Goal: Submit feedback/report problem: Submit feedback/report problem

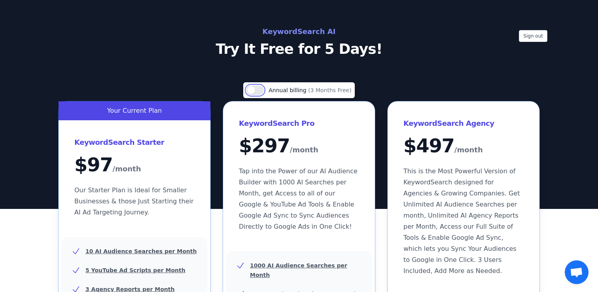
click at [258, 92] on button "Use setting" at bounding box center [254, 89] width 17 height 9
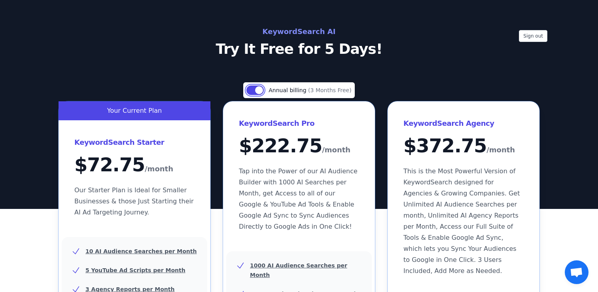
click at [258, 92] on button "Use setting" at bounding box center [254, 89] width 17 height 9
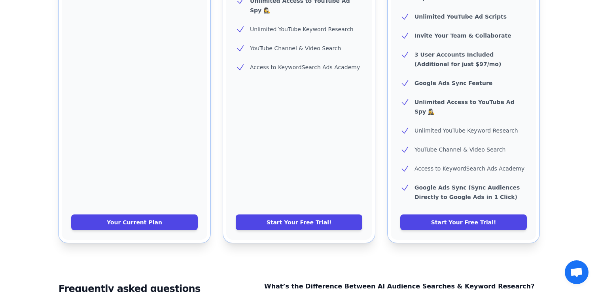
scroll to position [357, 0]
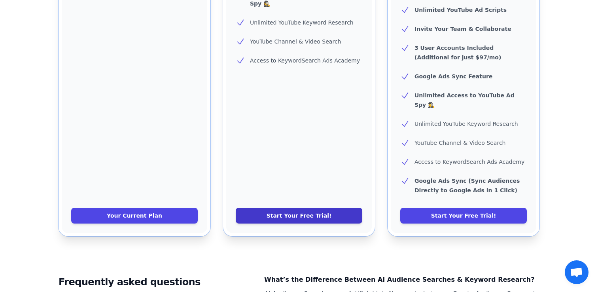
click at [291, 208] on link "Start Your Free Trial!" at bounding box center [299, 216] width 127 height 16
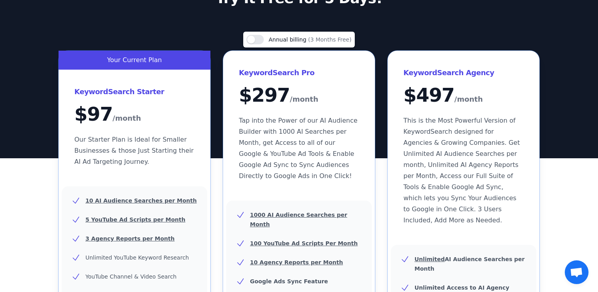
scroll to position [42, 0]
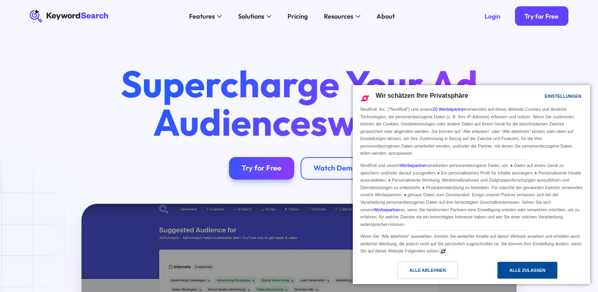
click at [529, 271] on div "Alle zulassen" at bounding box center [527, 270] width 36 height 9
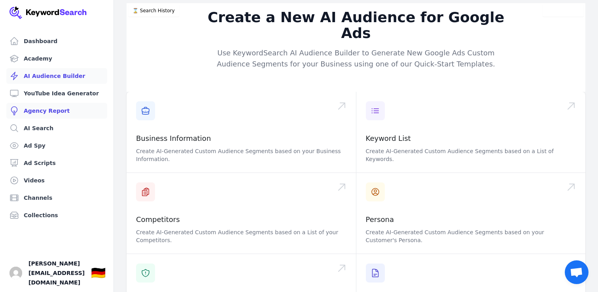
click at [57, 113] on link "Agency Report" at bounding box center [56, 111] width 101 height 16
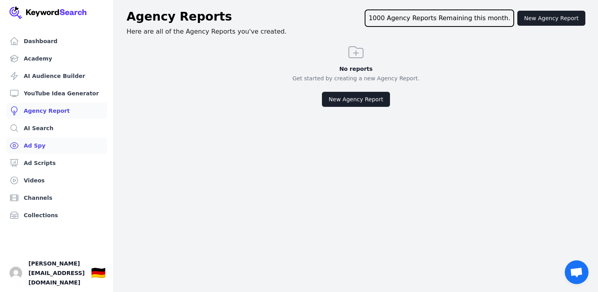
click at [44, 149] on link "Ad Spy" at bounding box center [56, 146] width 101 height 16
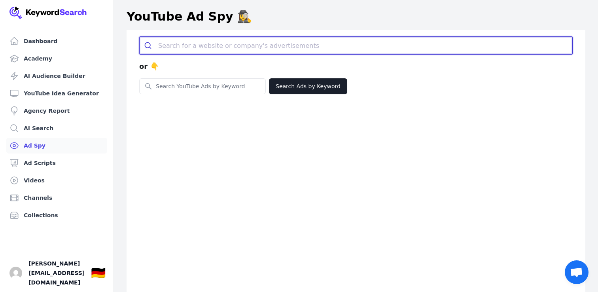
click at [220, 48] on input "search" at bounding box center [365, 45] width 414 height 17
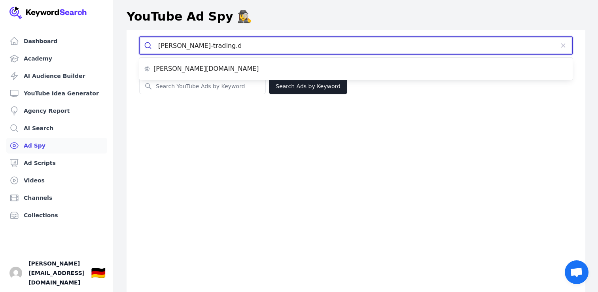
type input "wellen-trading.de"
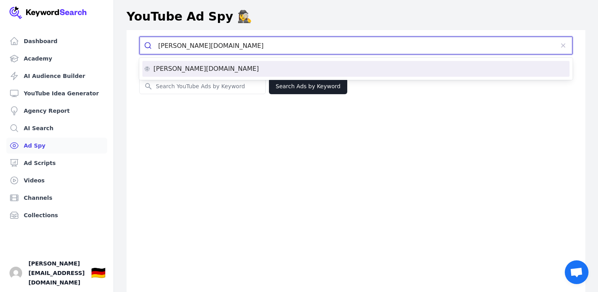
click at [210, 68] on div "wellen-trading.de" at bounding box center [356, 69] width 424 height 6
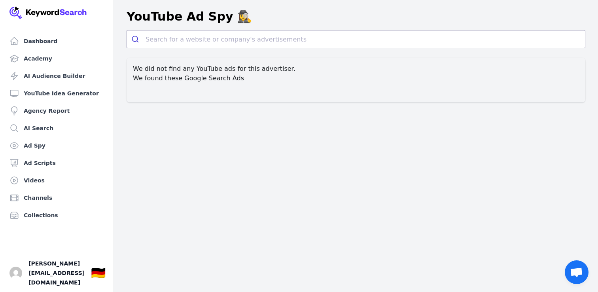
scroll to position [9, 0]
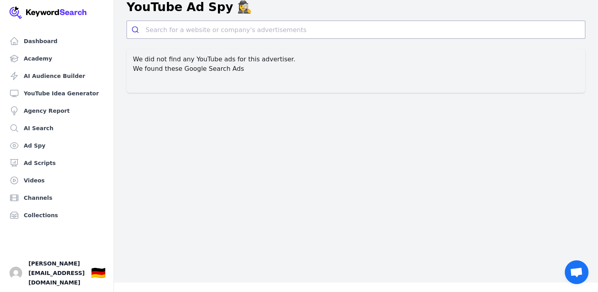
click at [216, 70] on h2 "We found these Google Search Ads" at bounding box center [356, 68] width 446 height 9
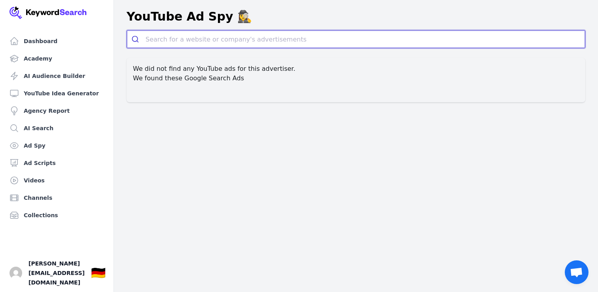
click at [222, 41] on input "search" at bounding box center [365, 38] width 439 height 17
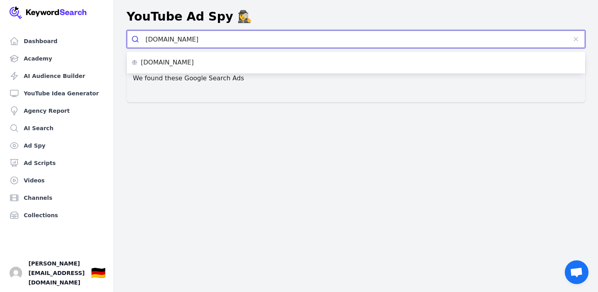
type input "tradingfreaks.com"
click at [127, 30] on button "submit" at bounding box center [136, 38] width 19 height 17
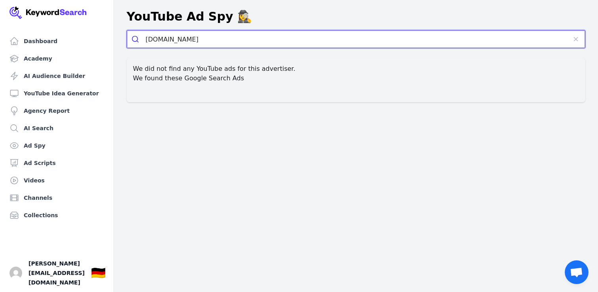
click at [221, 40] on input "tradingfreaks.com" at bounding box center [356, 38] width 421 height 17
click at [203, 59] on li "tradingfreaks.com" at bounding box center [356, 63] width 452 height 16
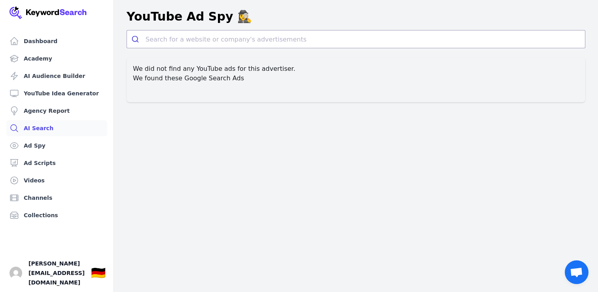
click at [49, 129] on link "AI Search" at bounding box center [56, 128] width 101 height 16
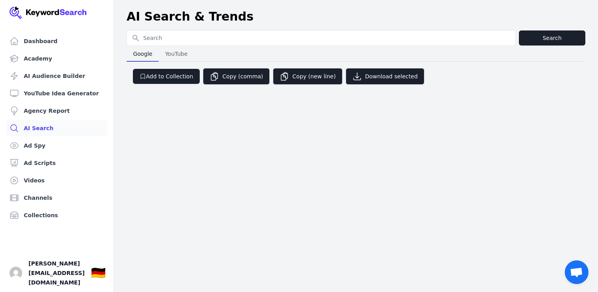
click at [178, 52] on span "YouTube" at bounding box center [176, 53] width 29 height 11
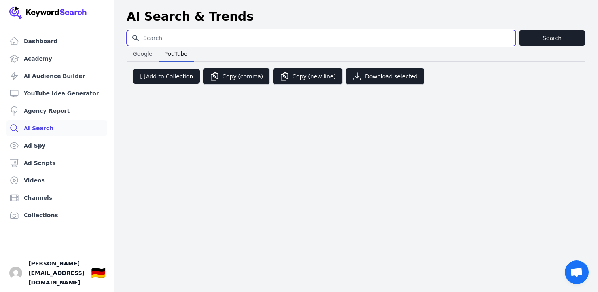
click at [173, 42] on input "Search for YouTube Keywords" at bounding box center [321, 37] width 388 height 15
type input "d"
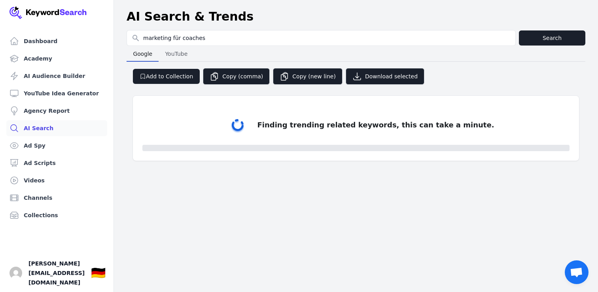
click at [145, 51] on span "Google" at bounding box center [143, 53] width 26 height 11
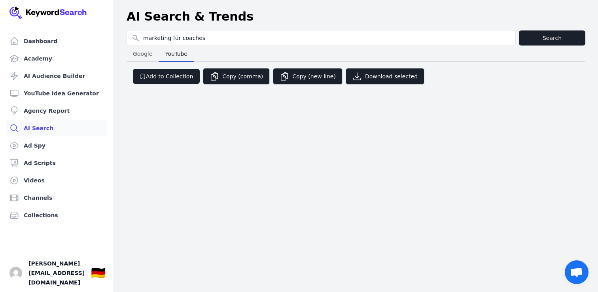
click at [174, 46] on button "YouTube YouTube" at bounding box center [176, 54] width 35 height 16
click at [153, 54] on span "Google" at bounding box center [143, 53] width 26 height 11
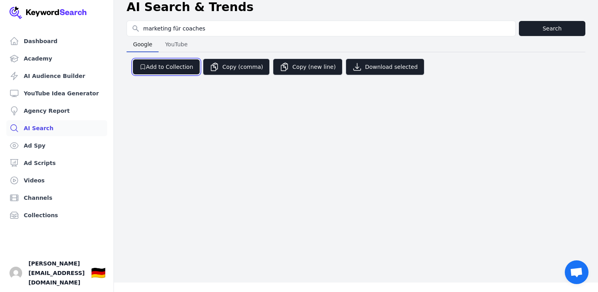
click at [170, 62] on button "Add to Collection" at bounding box center [166, 66] width 67 height 15
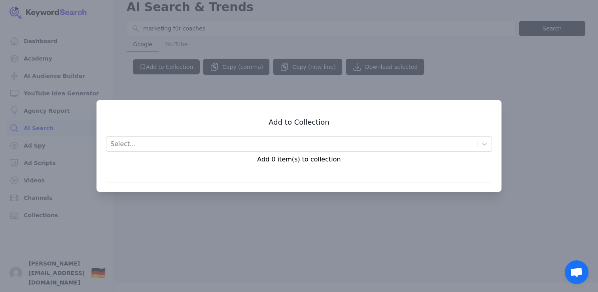
click at [179, 41] on div at bounding box center [299, 146] width 598 height 292
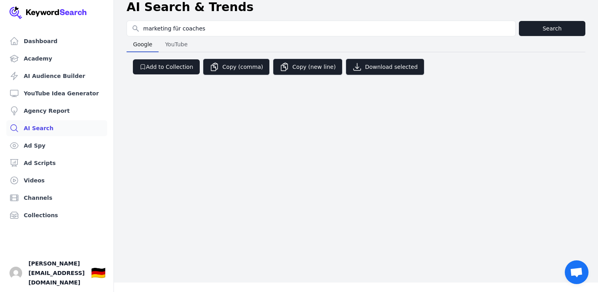
click at [169, 45] on span "YouTube" at bounding box center [176, 44] width 29 height 11
click at [139, 46] on span "Google" at bounding box center [143, 44] width 26 height 11
click at [572, 28] on button "Search" at bounding box center [552, 28] width 66 height 15
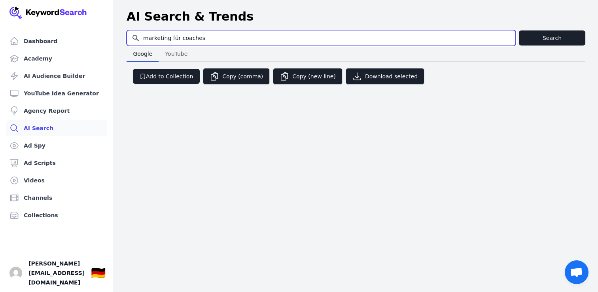
click at [202, 40] on input "marketing für coaches" at bounding box center [321, 37] width 388 height 15
type input "online marketing"
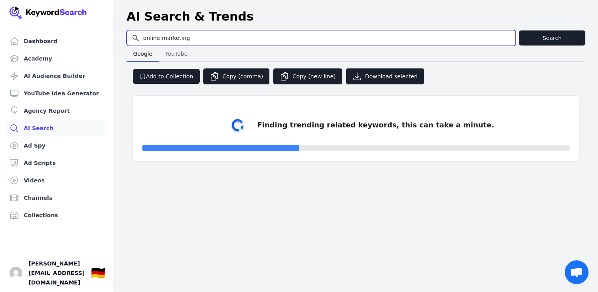
select select "50"
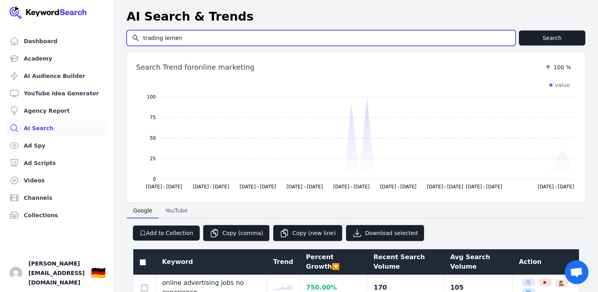
type input "trading lernen"
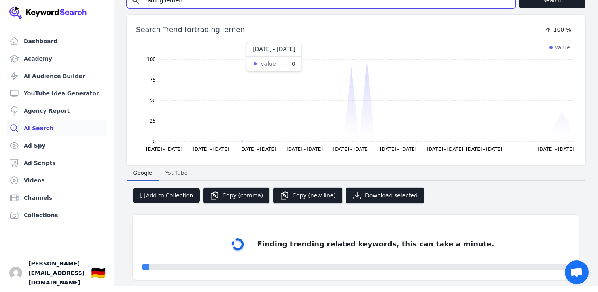
scroll to position [41, 0]
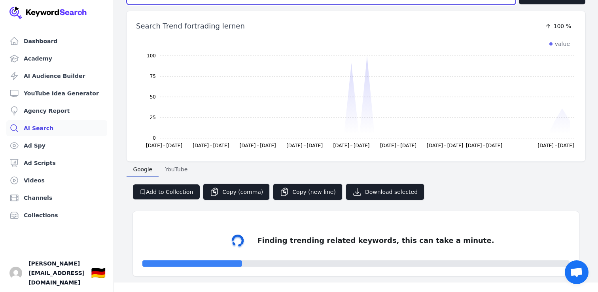
select select "50"
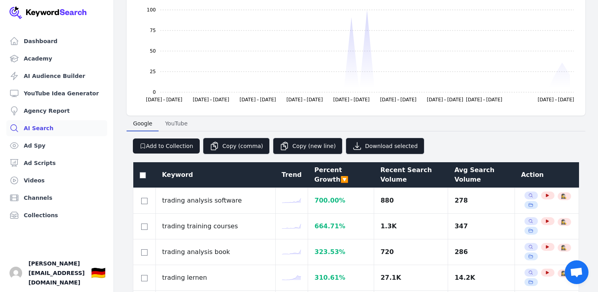
scroll to position [0, 0]
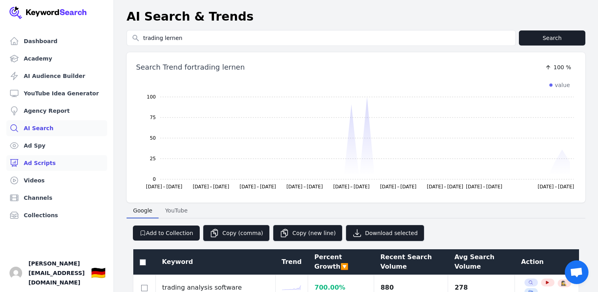
click at [60, 163] on link "Ad Scripts" at bounding box center [56, 163] width 101 height 16
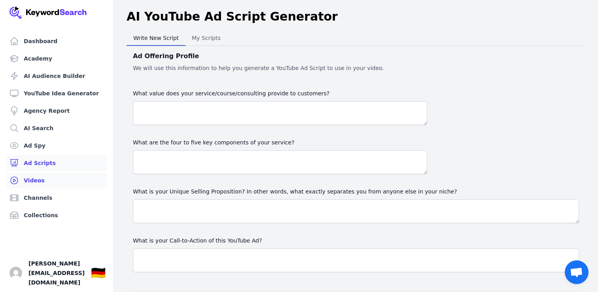
click at [51, 180] on link "Videos" at bounding box center [56, 180] width 101 height 16
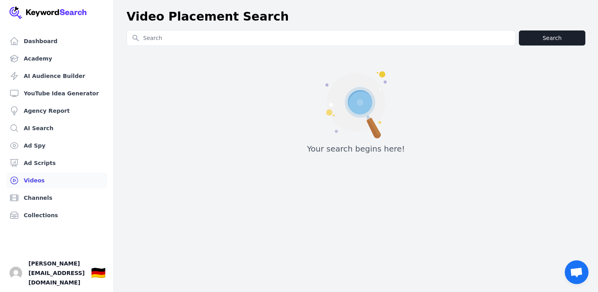
click at [181, 34] on input "Search for YouTube Keywords" at bounding box center [321, 37] width 388 height 15
type input "d"
type input "marketing"
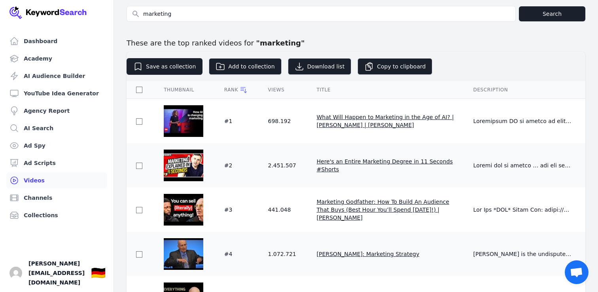
scroll to position [7, 0]
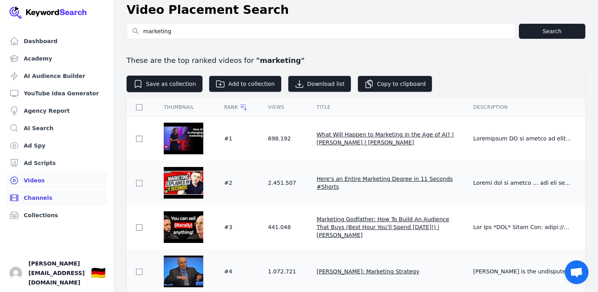
click at [51, 193] on link "Channels" at bounding box center [56, 198] width 101 height 16
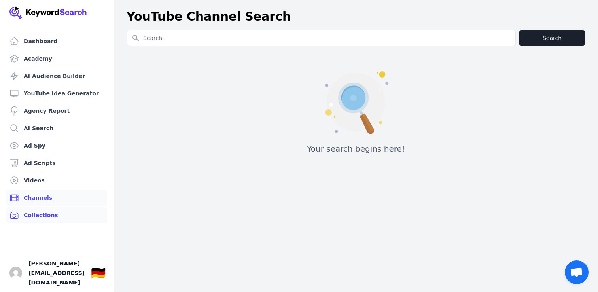
click at [54, 214] on link "Collections" at bounding box center [56, 215] width 101 height 16
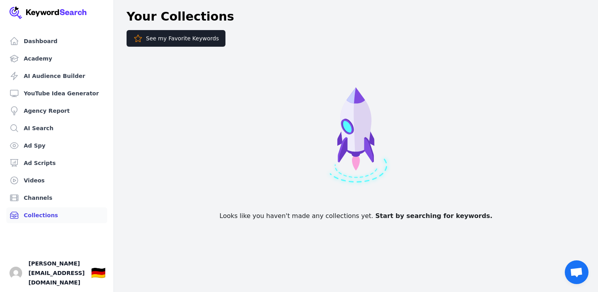
click at [51, 171] on ul "Dashboard Academy AI Audience Builder YouTube Idea Generator Agency Report AI S…" at bounding box center [56, 128] width 101 height 190
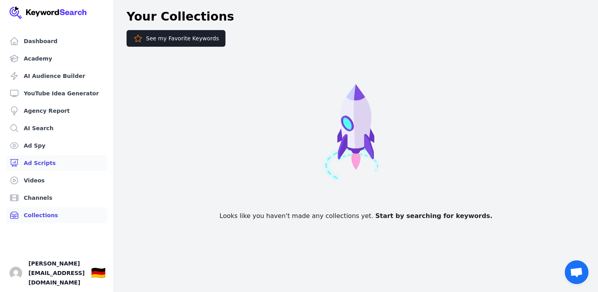
click at [51, 165] on link "Ad Scripts" at bounding box center [56, 163] width 101 height 16
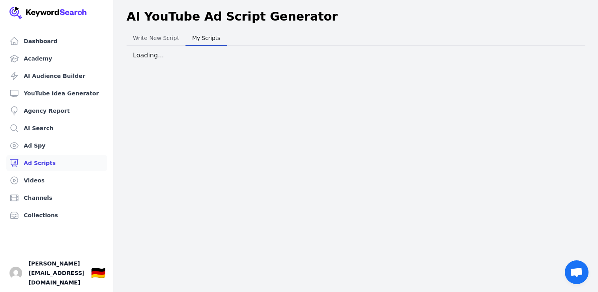
click at [206, 40] on span "My Scripts" at bounding box center [206, 37] width 34 height 11
click at [171, 38] on span "Write New Script" at bounding box center [156, 37] width 53 height 11
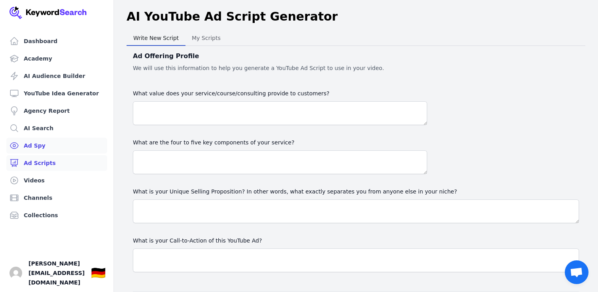
click at [49, 145] on link "Ad Spy" at bounding box center [56, 146] width 101 height 16
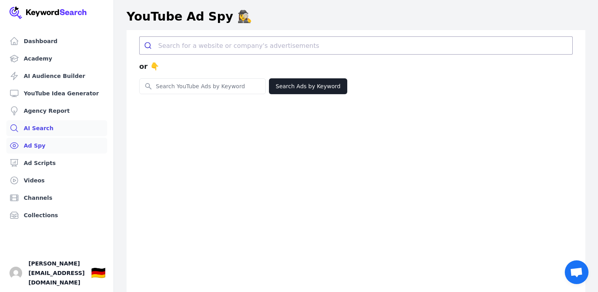
click at [52, 129] on link "AI Search" at bounding box center [56, 128] width 101 height 16
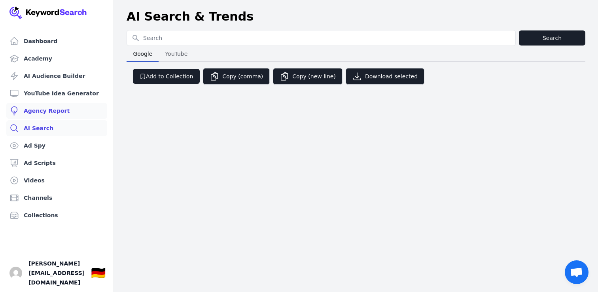
click at [52, 112] on link "Agency Report" at bounding box center [56, 111] width 101 height 16
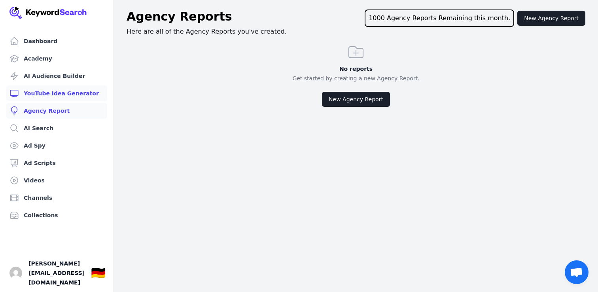
click at [55, 99] on link "YouTube Idea Generator" at bounding box center [56, 93] width 101 height 16
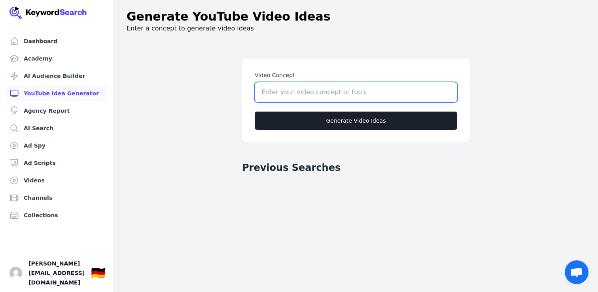
click at [287, 96] on input "Video Concept" at bounding box center [356, 92] width 202 height 20
type input "marketing reportings für coaches"
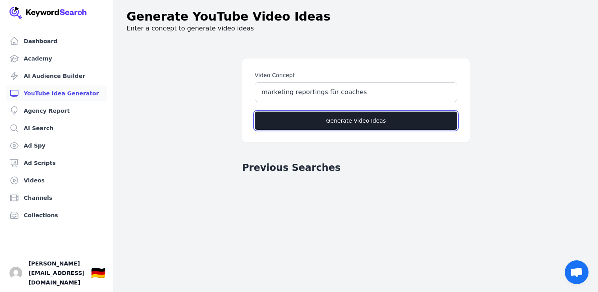
click at [308, 117] on button "Generate Video Ideas" at bounding box center [356, 121] width 202 height 18
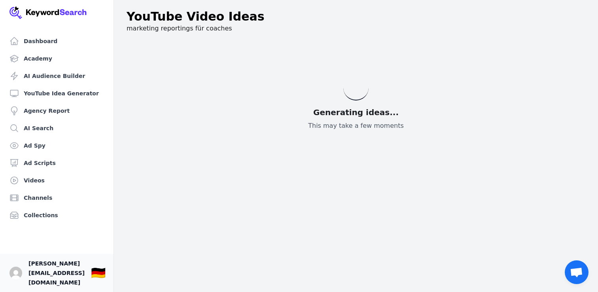
click at [74, 280] on span "[PERSON_NAME][EMAIL_ADDRESS][DOMAIN_NAME]" at bounding box center [56, 273] width 56 height 28
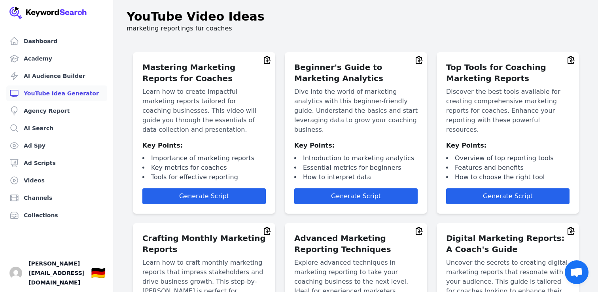
click at [56, 89] on link "YouTube Idea Generator" at bounding box center [56, 93] width 101 height 16
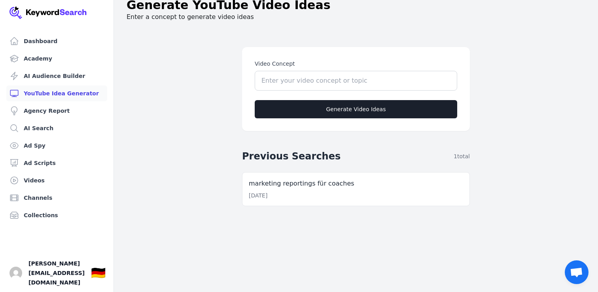
scroll to position [13, 0]
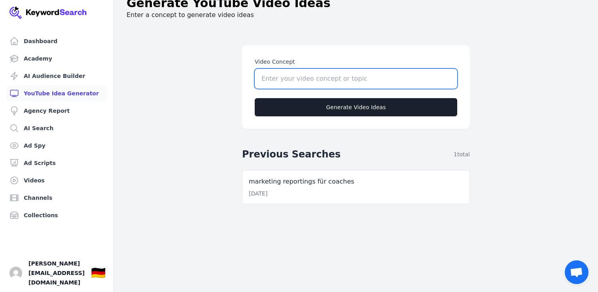
click at [297, 77] on input "Video Concept" at bounding box center [356, 79] width 202 height 20
type input "trading lernen"
click at [297, 81] on input "trading lernen" at bounding box center [356, 79] width 202 height 20
type input "trading"
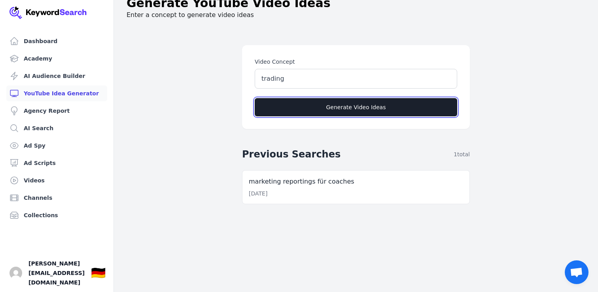
click at [300, 112] on button "Generate Video Ideas" at bounding box center [356, 107] width 202 height 18
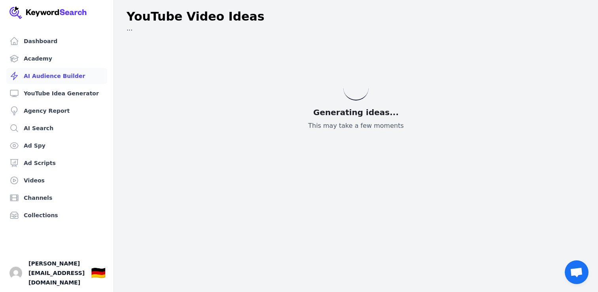
click at [60, 74] on link "AI Audience Builder" at bounding box center [56, 76] width 101 height 16
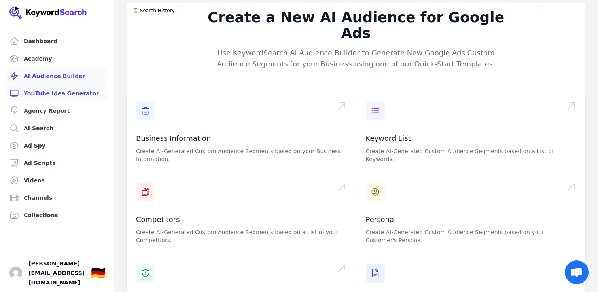
click at [62, 91] on link "YouTube Idea Generator" at bounding box center [56, 93] width 101 height 16
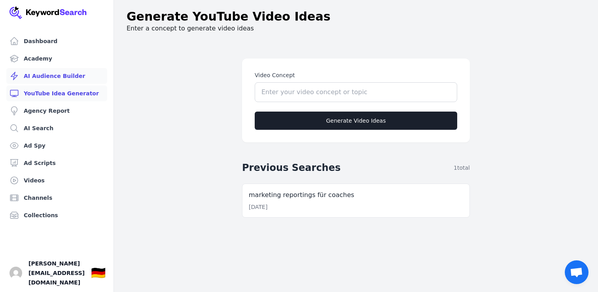
click at [61, 80] on link "AI Audience Builder" at bounding box center [56, 76] width 101 height 16
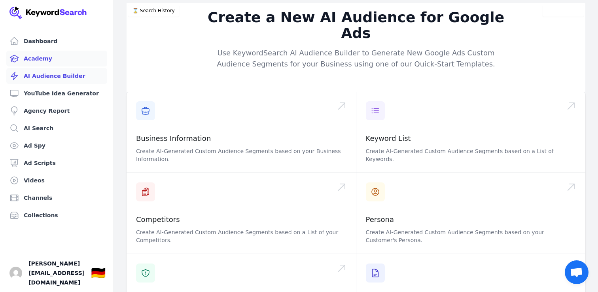
click at [59, 60] on link "Academy" at bounding box center [56, 59] width 101 height 16
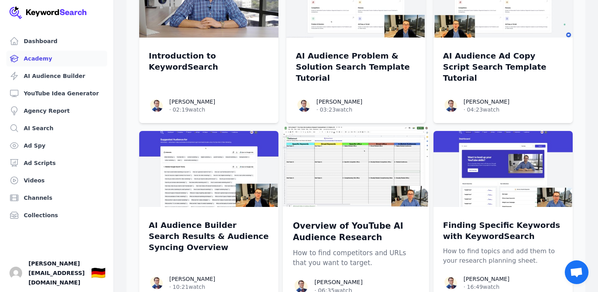
scroll to position [145, 0]
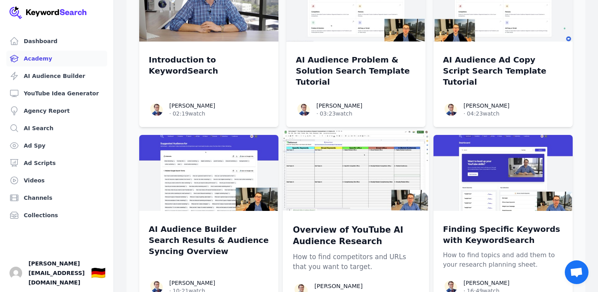
click at [316, 160] on img at bounding box center [356, 170] width 146 height 80
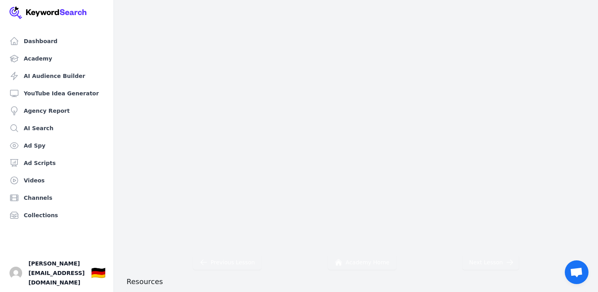
scroll to position [70, 0]
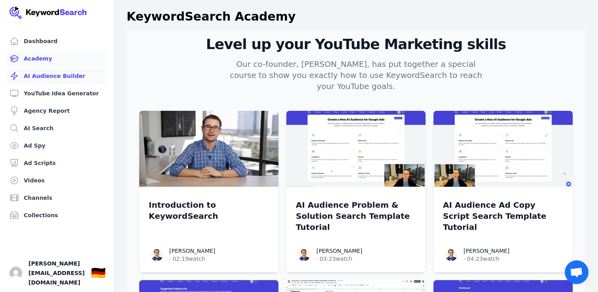
click at [49, 76] on link "AI Audience Builder" at bounding box center [56, 76] width 101 height 16
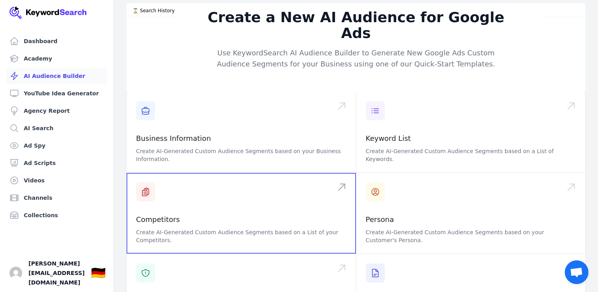
click at [213, 198] on span at bounding box center [241, 213] width 229 height 81
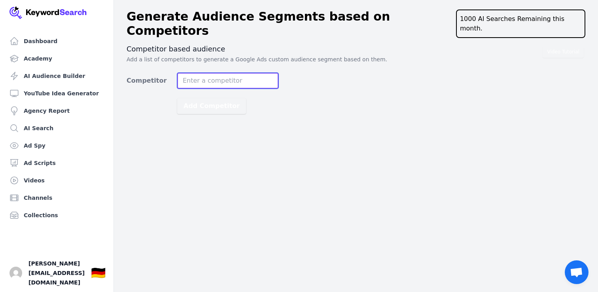
click at [239, 73] on input "Competitor" at bounding box center [227, 81] width 101 height 16
type input "[PERSON_NAME]"
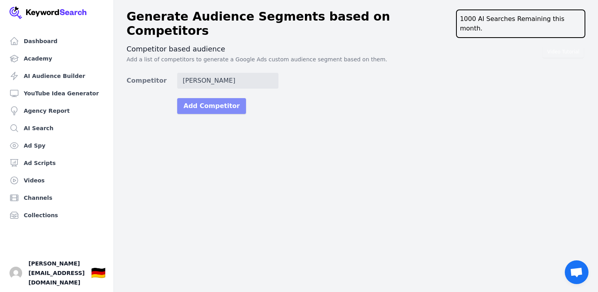
click at [224, 98] on button "Add Competitor" at bounding box center [211, 106] width 69 height 16
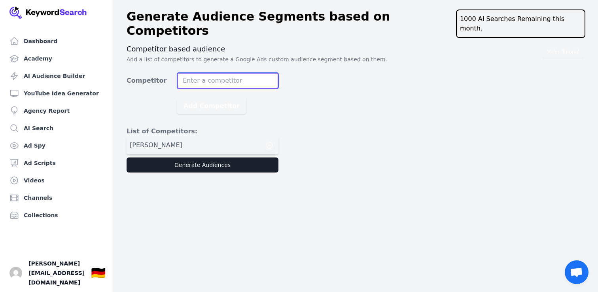
click at [244, 73] on input "Competitor" at bounding box center [227, 81] width 101 height 16
type input "afm media"
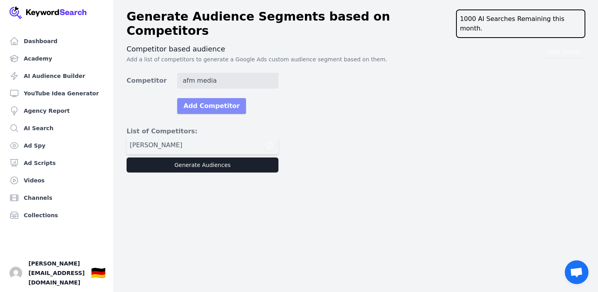
click at [228, 98] on button "Add Competitor" at bounding box center [211, 106] width 69 height 16
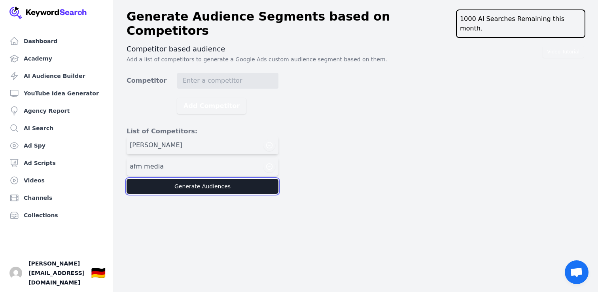
click at [199, 179] on button "Generate Audiences" at bounding box center [203, 186] width 152 height 15
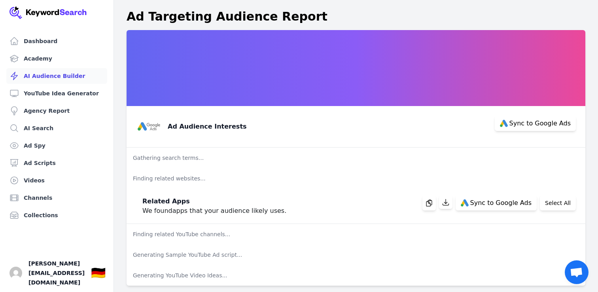
click at [67, 72] on link "AI Audience Builder" at bounding box center [56, 76] width 101 height 16
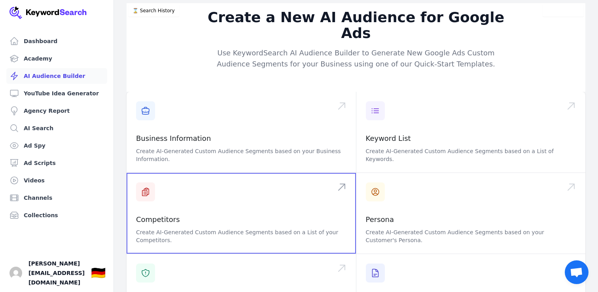
click at [167, 197] on span at bounding box center [241, 213] width 229 height 81
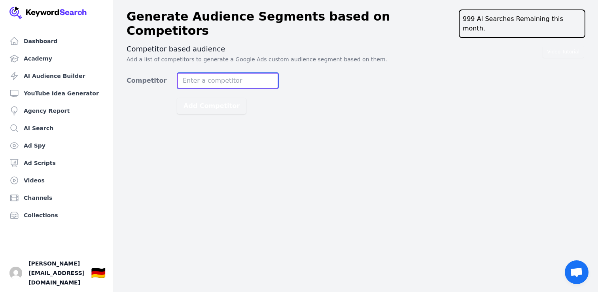
click at [217, 73] on input "Competitor" at bounding box center [227, 81] width 101 height 16
type input "[PERSON_NAME]"
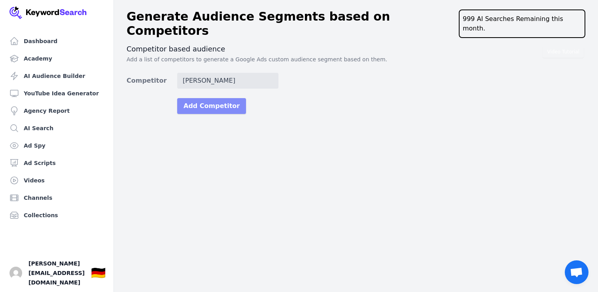
click at [206, 98] on button "Add Competitor" at bounding box center [211, 106] width 69 height 16
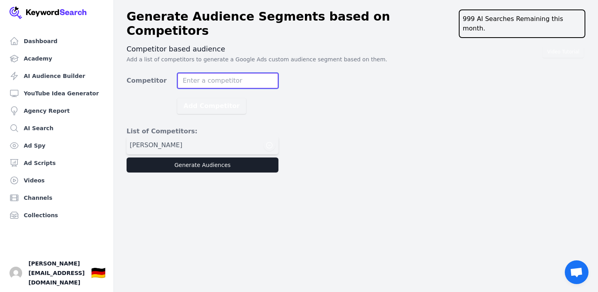
click at [219, 73] on input "Competitor" at bounding box center [227, 81] width 101 height 16
type input "afm media"
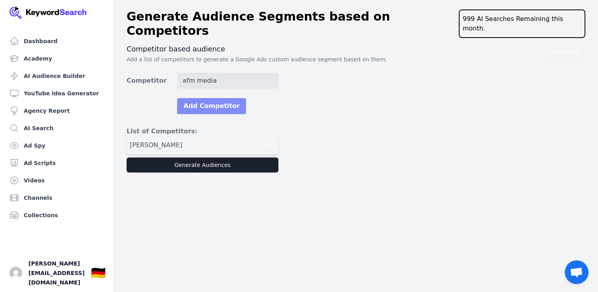
click at [214, 98] on button "Add Competitor" at bounding box center [211, 106] width 69 height 16
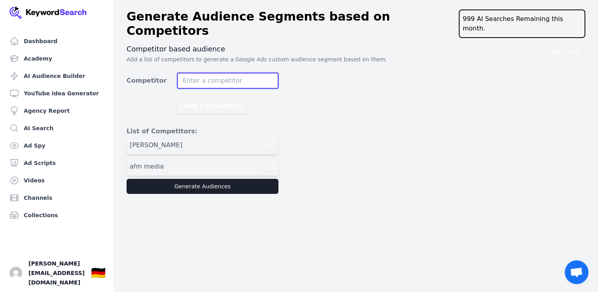
click at [223, 73] on input "Competitor" at bounding box center [227, 81] width 101 height 16
paste input "[URL][DOMAIN_NAME]"
drag, startPoint x: 209, startPoint y: 69, endPoint x: 149, endPoint y: 69, distance: 60.1
click at [149, 73] on div "Competitor [URL][DOMAIN_NAME]" at bounding box center [203, 81] width 152 height 16
type input "[DOMAIN_NAME]"
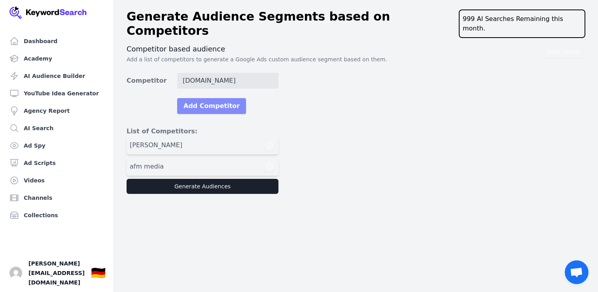
click at [198, 98] on button "Add Competitor" at bounding box center [211, 106] width 69 height 16
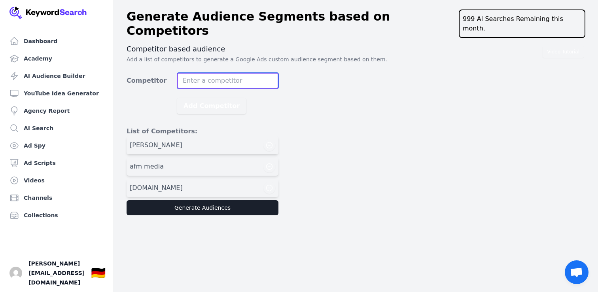
click at [227, 73] on input "Competitor" at bounding box center [227, 81] width 101 height 16
type input "leadfeed marketing"
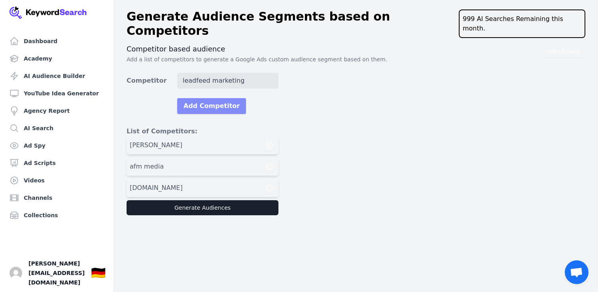
click at [225, 98] on button "Add Competitor" at bounding box center [211, 106] width 69 height 16
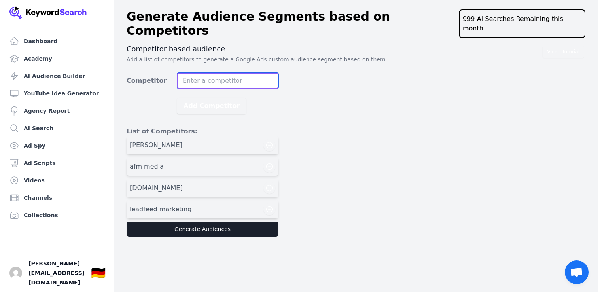
click at [255, 73] on input "Competitor" at bounding box center [227, 81] width 101 height 16
type input "growthmarketer"
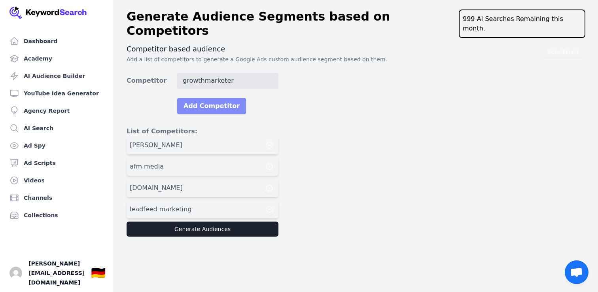
click at [226, 98] on button "Add Competitor" at bounding box center [211, 106] width 69 height 16
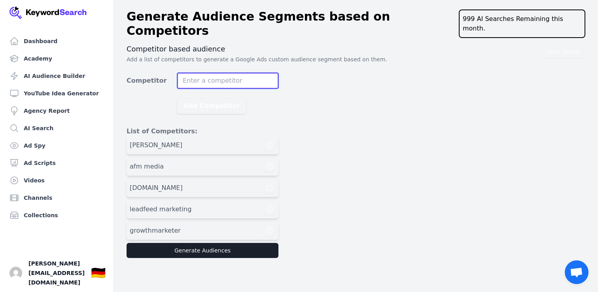
click at [223, 73] on input "Competitor" at bounding box center [227, 81] width 101 height 16
type input "karatas consulting"
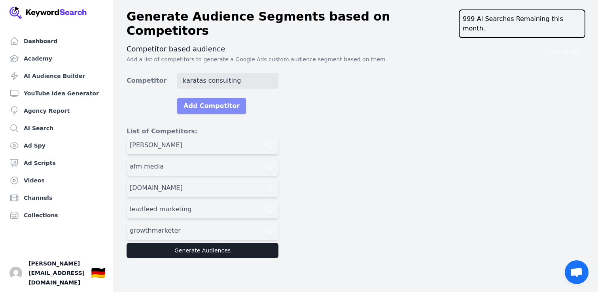
click at [204, 98] on button "Add Competitor" at bounding box center [211, 106] width 69 height 16
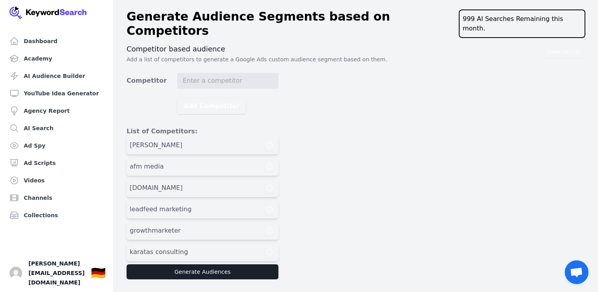
click at [248, 79] on form "Competitor Add Competitor List of Competitors: andreas baulig afm media fullsta…" at bounding box center [203, 176] width 152 height 206
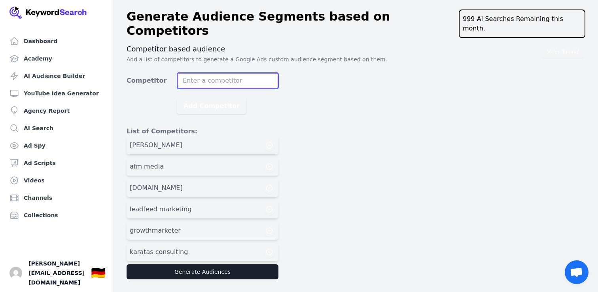
click at [245, 73] on input "Competitor" at bounding box center [227, 81] width 101 height 16
paste input "Black Forest"
type input "Black Forest media"
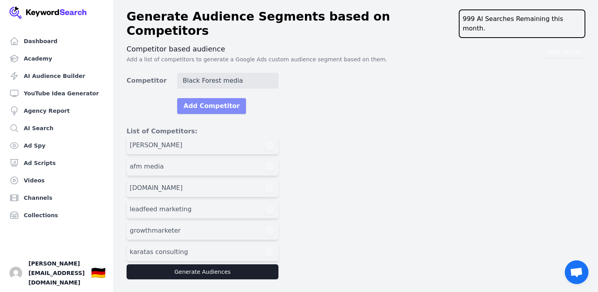
click at [217, 98] on button "Add Competitor" at bounding box center [211, 106] width 69 height 16
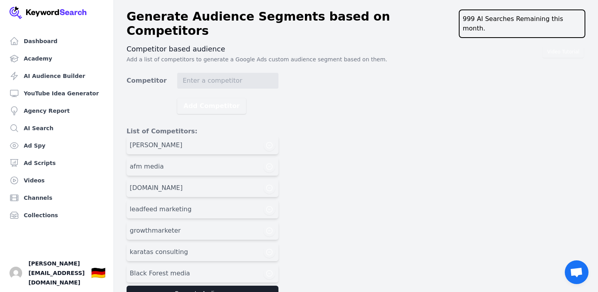
scroll to position [10, 0]
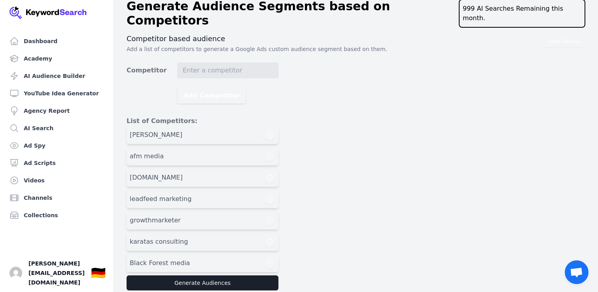
click at [257, 263] on ul "andreas baulig afm media fullstack.de leadfeed marketing growthmarketer karatas…" at bounding box center [203, 200] width 152 height 149
click at [255, 275] on button "Generate Audiences" at bounding box center [203, 282] width 152 height 15
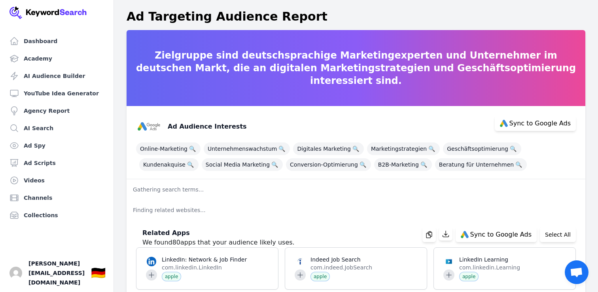
click at [282, 64] on p "Zielgruppe sind deutschsprachige Marketingexperten und Unternehmer im deutschen…" at bounding box center [356, 68] width 459 height 38
click at [282, 76] on p "Zielgruppe sind deutschsprachige Marketingexperten und Unternehmer im deutschen…" at bounding box center [356, 68] width 459 height 38
click at [84, 83] on link "AI Audience Builder" at bounding box center [56, 76] width 101 height 16
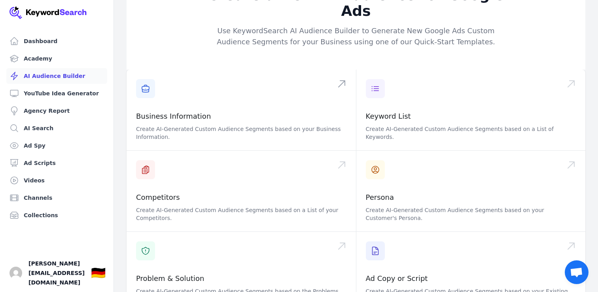
scroll to position [23, 0]
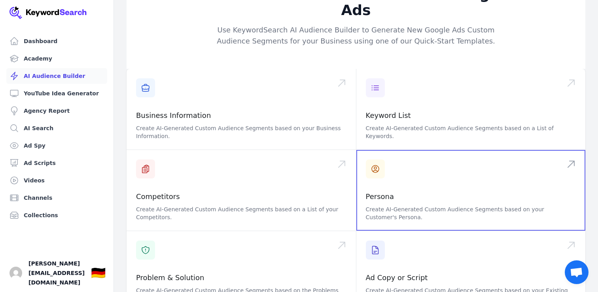
click at [419, 171] on span at bounding box center [470, 190] width 229 height 81
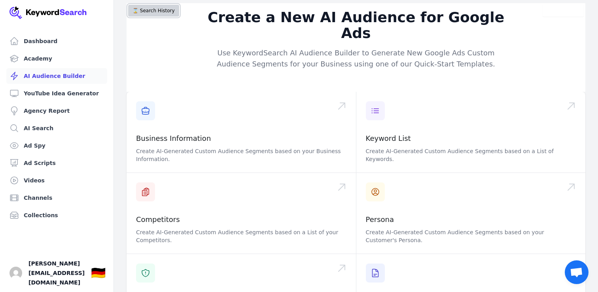
click at [163, 10] on button "⌛️ Search History" at bounding box center [153, 11] width 51 height 12
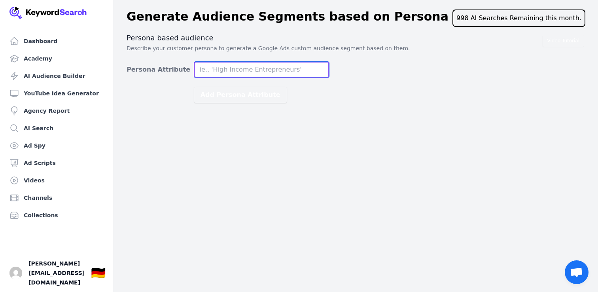
click at [291, 69] on input "Persona Attribute" at bounding box center [261, 70] width 135 height 16
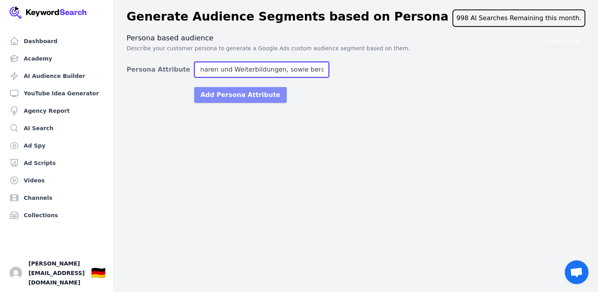
type input "Anbieter von Coachings, Kursen, Seminaren und Weiterbildungen, sowie beratungen."
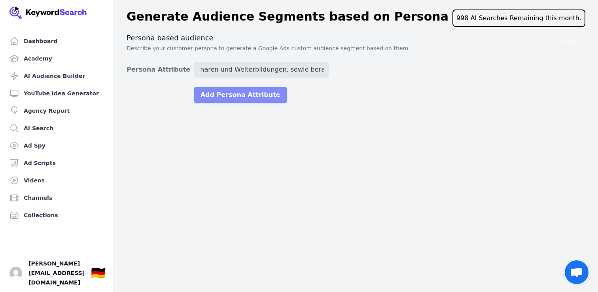
scroll to position [0, 0]
click at [251, 97] on button "Add Persona Attribute" at bounding box center [240, 95] width 93 height 16
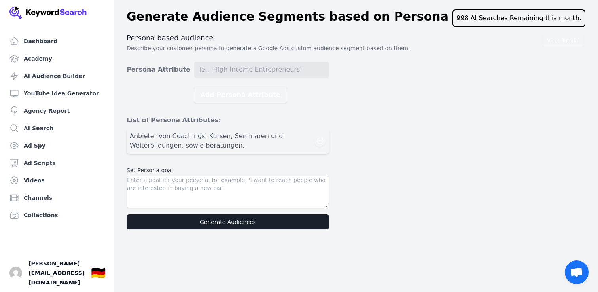
click at [238, 142] on span "Anbieter von Coachings, Kursen, Seminaren und Weiterbildungen, sowie beratungen." at bounding box center [222, 140] width 184 height 19
click at [250, 95] on button "Add Persona Attribute" at bounding box center [240, 95] width 93 height 16
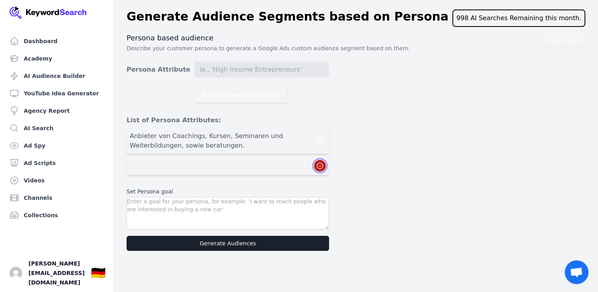
click at [318, 163] on icon "button" at bounding box center [320, 166] width 8 height 8
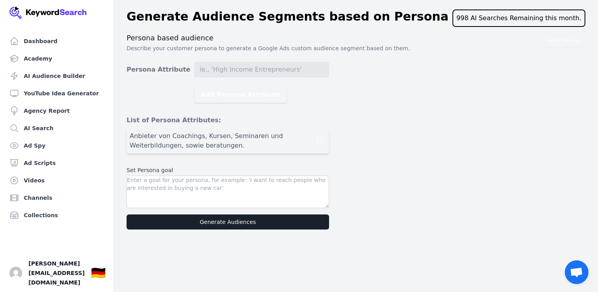
click at [327, 139] on li "Anbieter von Coachings, Kursen, Seminaren und Weiterbildungen, sowie beratungen." at bounding box center [228, 140] width 202 height 25
click at [323, 139] on icon "button" at bounding box center [320, 141] width 8 height 8
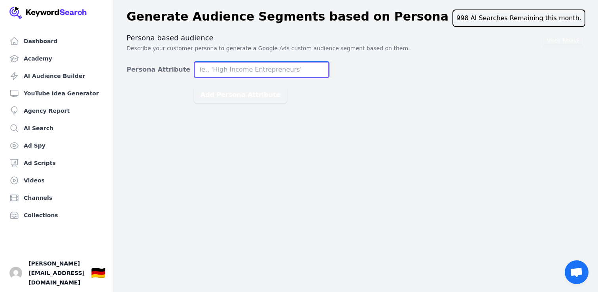
click at [290, 74] on input "Persona Attribute" at bounding box center [261, 70] width 135 height 16
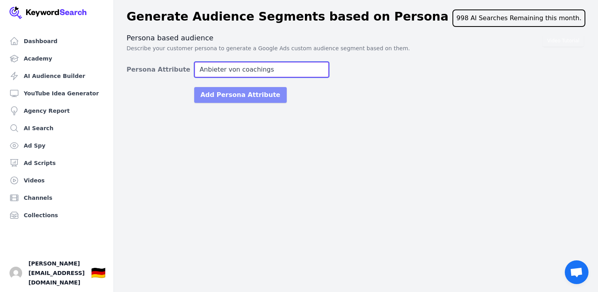
type input "Anbieter von coachings"
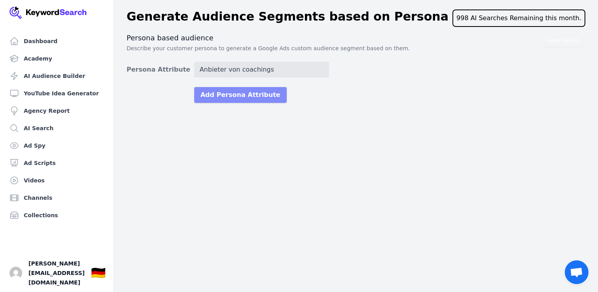
click at [259, 94] on button "Add Persona Attribute" at bounding box center [240, 95] width 93 height 16
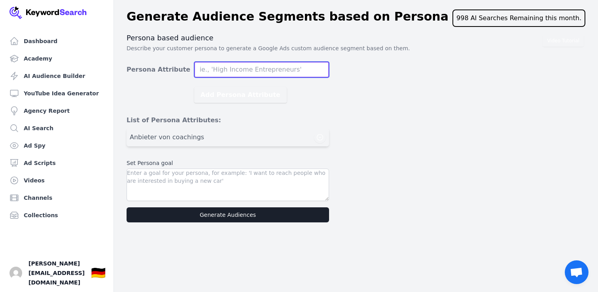
click at [267, 74] on input "Persona Attribute" at bounding box center [261, 70] width 135 height 16
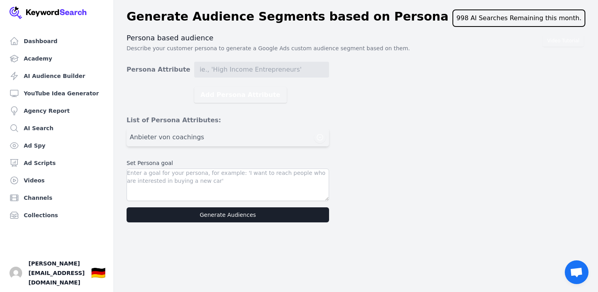
click at [180, 136] on span "Anbieter von coachings" at bounding box center [167, 136] width 74 height 9
copy div "Anbieter von coachings"
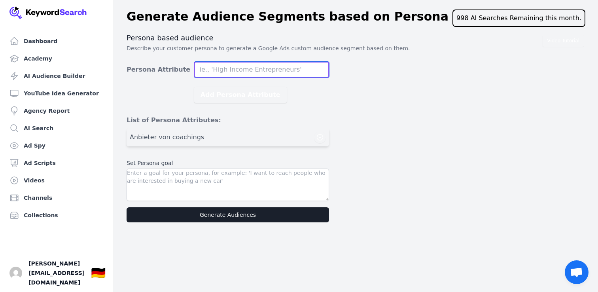
click at [257, 66] on input "Persona Attribute" at bounding box center [261, 70] width 135 height 16
paste input "Anbieter von coachings"
click at [246, 70] on input "Anbieter von coachings" at bounding box center [261, 70] width 135 height 16
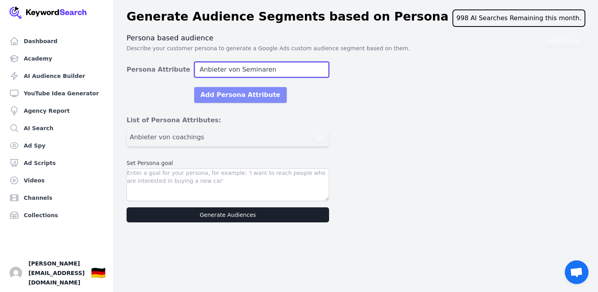
type input "Anbieter von Seminaren"
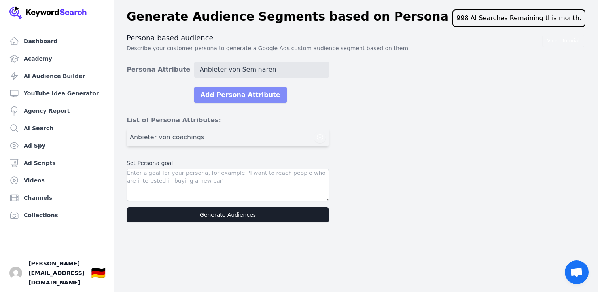
click at [242, 89] on button "Add Persona Attribute" at bounding box center [240, 95] width 93 height 16
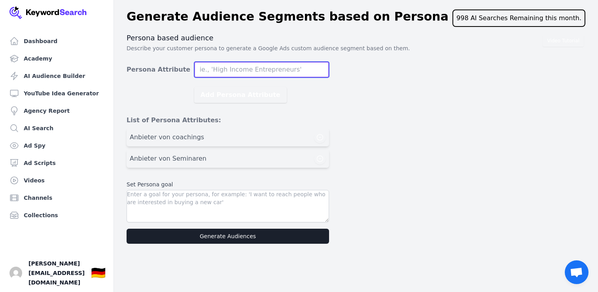
click at [246, 69] on input "Persona Attribute" at bounding box center [261, 70] width 135 height 16
paste input "Anbieter von coachings"
click at [250, 70] on input "Anbieter von coachings" at bounding box center [261, 70] width 135 height 16
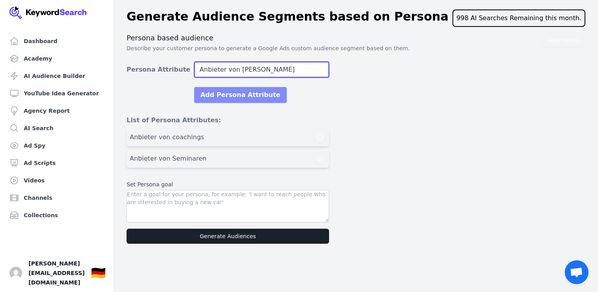
type input "Anbieter von Kursen"
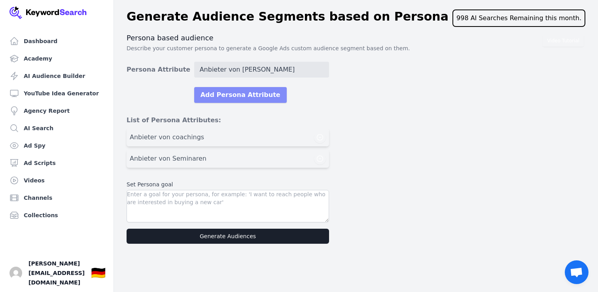
click at [240, 97] on button "Add Persona Attribute" at bounding box center [240, 95] width 93 height 16
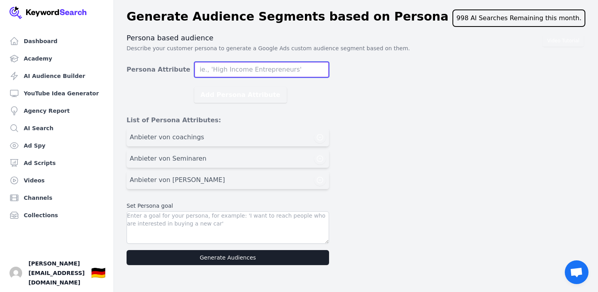
click at [254, 73] on input "Persona Attribute" at bounding box center [261, 70] width 135 height 16
paste input "Anbieter von coachings"
click at [254, 73] on input "Anbieter von coachings" at bounding box center [261, 70] width 135 height 16
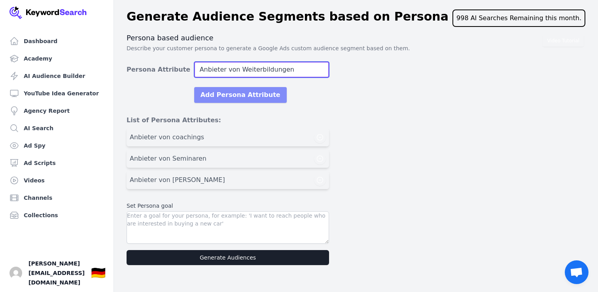
type input "Anbieter von Weiterbildungen"
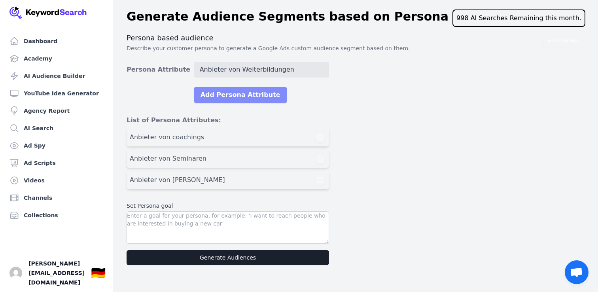
click at [246, 95] on button "Add Persona Attribute" at bounding box center [240, 95] width 93 height 16
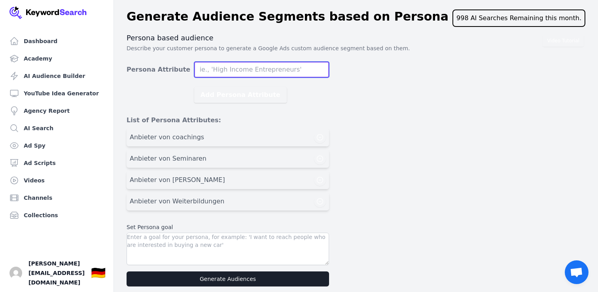
click at [246, 64] on input "Persona Attribute" at bounding box center [261, 70] width 135 height 16
paste input "Anbieter von coachings"
click at [244, 70] on input "Anbieter von coachings" at bounding box center [261, 70] width 135 height 16
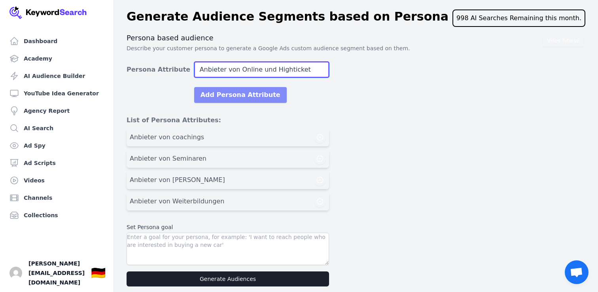
type input "Anbieter von Online und Highticket"
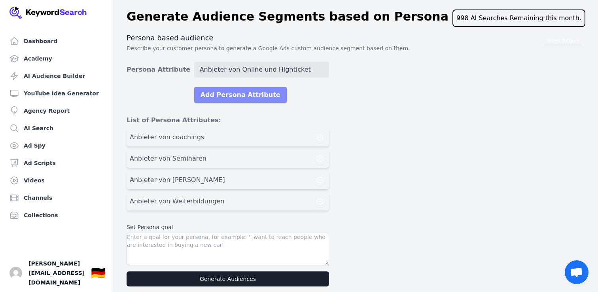
click at [241, 93] on button "Add Persona Attribute" at bounding box center [240, 95] width 93 height 16
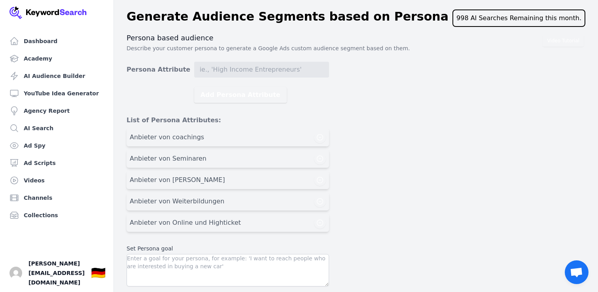
click at [207, 227] on span "Anbieter von Online und Highticket" at bounding box center [185, 222] width 111 height 9
click at [234, 219] on div "Anbieter von Online und Highticket" at bounding box center [228, 223] width 196 height 12
copy div "Anbieter von Online und Highticket"
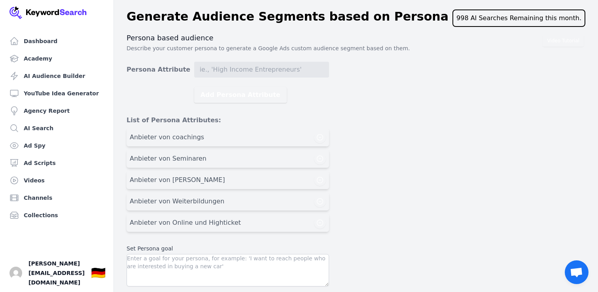
click at [329, 224] on div "Video Tutorial Persona based audience Describe your customer persona to generat…" at bounding box center [356, 170] width 459 height 274
click at [323, 224] on icon "button" at bounding box center [320, 223] width 8 height 8
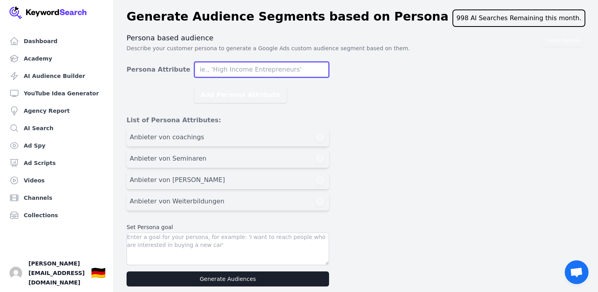
click at [299, 67] on input "Persona Attribute" at bounding box center [261, 70] width 135 height 16
paste input "Anbieter von Online und Highticket"
click at [255, 69] on input "Anbieter von Online und Highticket" at bounding box center [261, 70] width 135 height 16
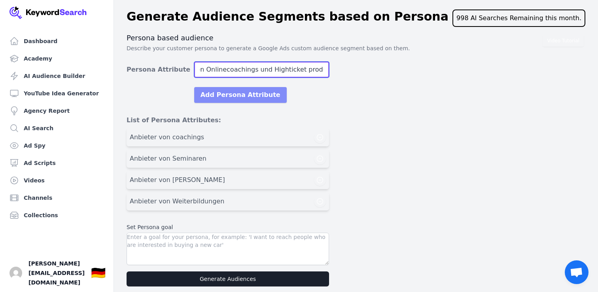
type input "Anbieter von Onlinecoachings und Highticket produkten"
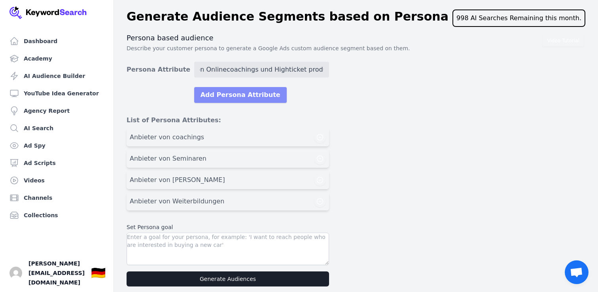
click at [258, 97] on button "Add Persona Attribute" at bounding box center [240, 95] width 93 height 16
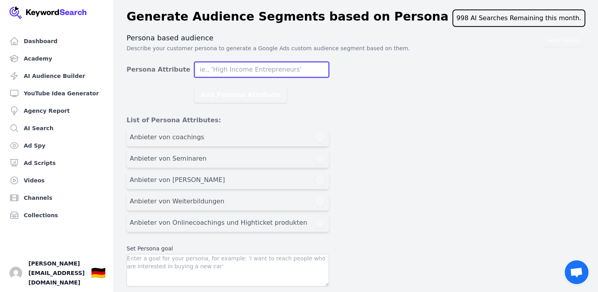
click at [292, 68] on input "Persona Attribute" at bounding box center [261, 70] width 135 height 16
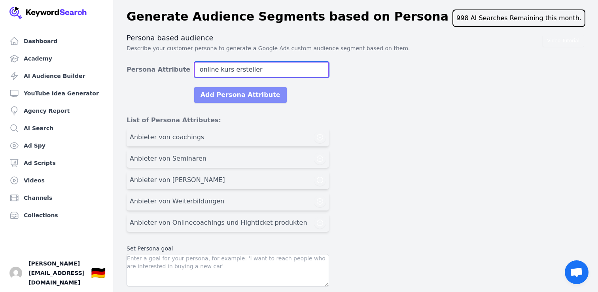
type input "online kurs ersteller"
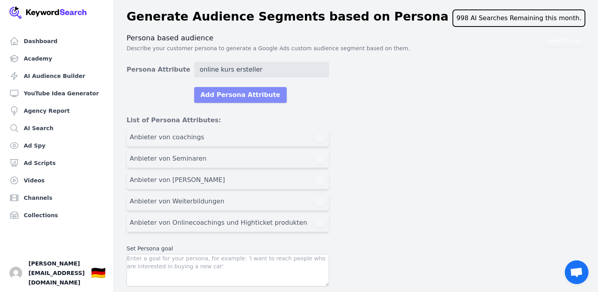
click at [259, 93] on button "Add Persona Attribute" at bounding box center [240, 95] width 93 height 16
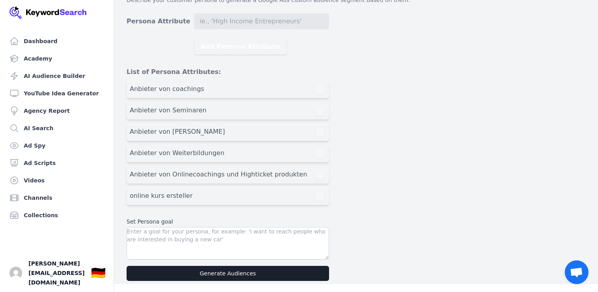
scroll to position [50, 0]
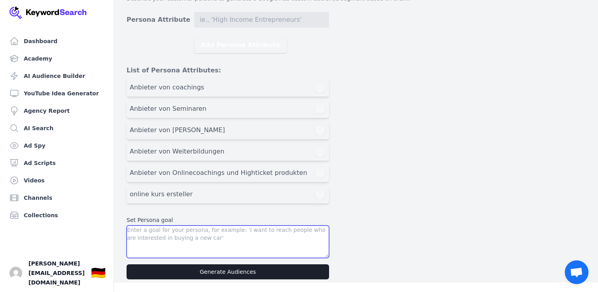
click at [265, 240] on textarea at bounding box center [228, 241] width 202 height 32
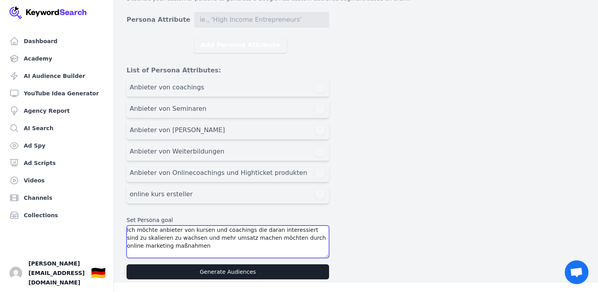
type textarea "Ich möchte anbieter von kursen und coachings die daran interessiert sind zu ska…"
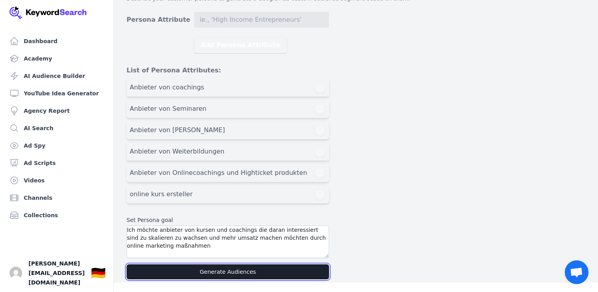
click at [257, 274] on button "Generate Audiences" at bounding box center [228, 271] width 202 height 15
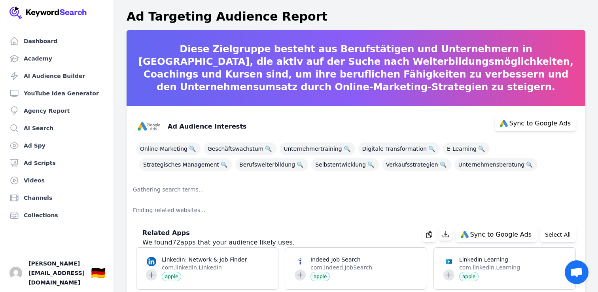
click at [342, 49] on p "Diese Zielgruppe besteht aus Berufstätigen und Unternehmern in Deutschland, die…" at bounding box center [356, 68] width 459 height 51
click at [168, 191] on p "Gathering search terms..." at bounding box center [356, 189] width 459 height 21
click at [369, 117] on div "Ad Audience Interests Sync to Google Ads" at bounding box center [353, 124] width 446 height 32
click at [357, 59] on p "Diese Zielgruppe besteht aus Berufstätigen und Unternehmern in Deutschland, die…" at bounding box center [356, 68] width 459 height 51
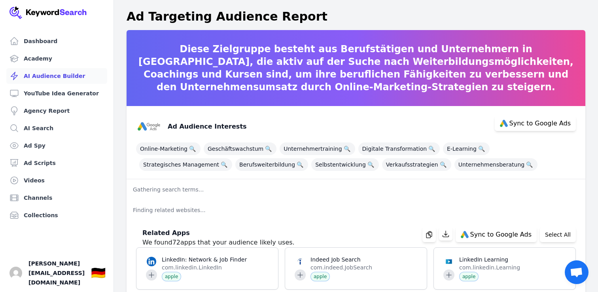
click at [59, 77] on link "AI Audience Builder" at bounding box center [56, 76] width 101 height 16
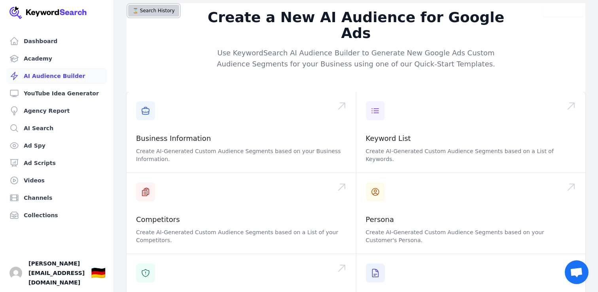
click at [155, 14] on button "⌛️ Search History" at bounding box center [153, 11] width 51 height 12
click at [44, 279] on span "[PERSON_NAME][EMAIL_ADDRESS][DOMAIN_NAME]" at bounding box center [56, 273] width 56 height 28
click at [19, 279] on img "Open user button" at bounding box center [15, 273] width 13 height 13
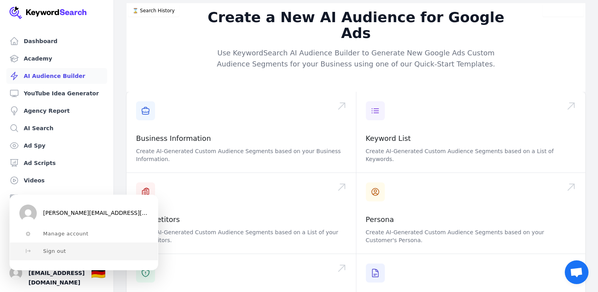
click at [51, 250] on span "Sign out" at bounding box center [54, 251] width 23 height 6
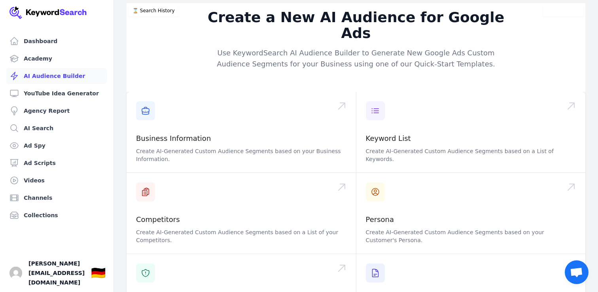
click at [59, 80] on link "AI Audience Builder" at bounding box center [56, 76] width 101 height 16
click at [146, 12] on button "⌛️ Search History" at bounding box center [153, 11] width 51 height 12
click at [150, 13] on button "⌛️ Search History" at bounding box center [153, 11] width 51 height 12
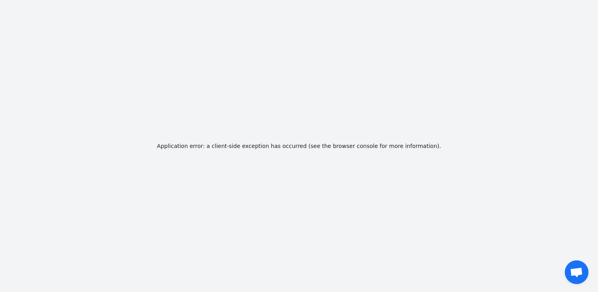
click at [204, 78] on div "Application error: a client-side exception has occurred (see the browser consol…" at bounding box center [299, 146] width 598 height 292
click at [185, 132] on div "Application error: a client-side exception has occurred (see the browser consol…" at bounding box center [299, 146] width 598 height 292
click at [197, 112] on div "Application error: a client-side exception has occurred (see the browser consol…" at bounding box center [299, 146] width 598 height 292
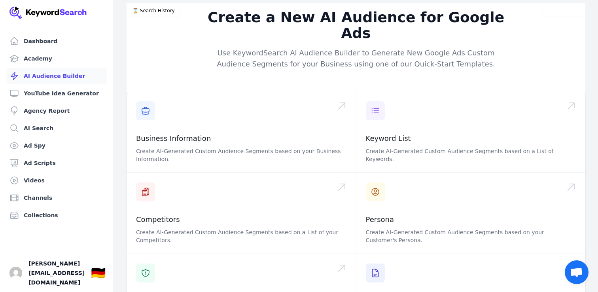
click at [163, 17] on div "Create a New AI Audience for Google Ads Use KeywordSearch AI Audience Builder t…" at bounding box center [356, 47] width 459 height 89
click at [163, 6] on button "⌛️ Search History" at bounding box center [153, 11] width 51 height 12
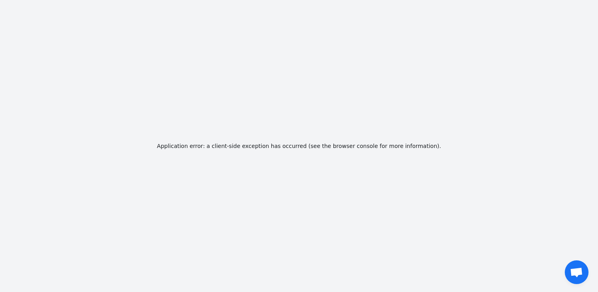
click at [569, 256] on div "Application error: a client-side exception has occurred (see the browser consol…" at bounding box center [299, 146] width 598 height 292
click at [569, 262] on div "Application error: a client-side exception has occurred (see the browser consol…" at bounding box center [299, 146] width 598 height 292
click at [577, 273] on span "Chat öffnen" at bounding box center [576, 272] width 13 height 11
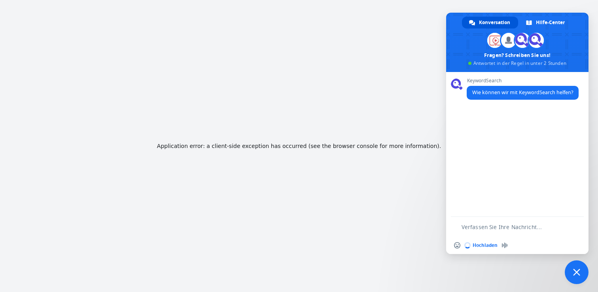
click at [484, 225] on textarea "Verfassen Sie Ihre Nachricht…" at bounding box center [512, 226] width 102 height 7
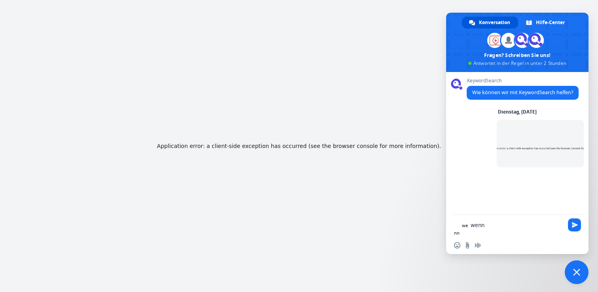
type textarea "wenn"
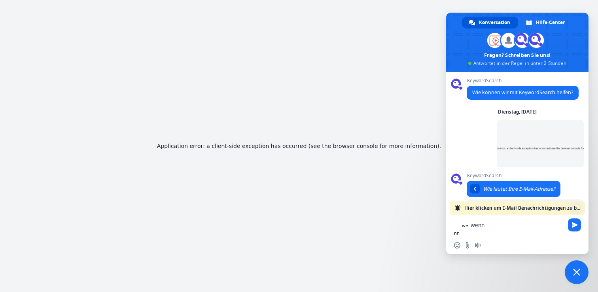
scroll to position [24, 0]
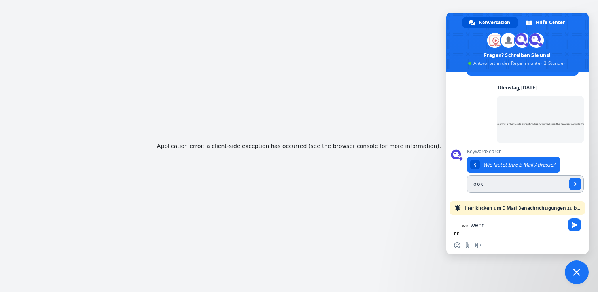
click at [485, 190] on input "look" at bounding box center [517, 183] width 100 height 17
type input "[PERSON_NAME][EMAIL_ADDRESS][DOMAIN_NAME]"
click at [573, 183] on span "Senden Sie" at bounding box center [575, 184] width 13 height 13
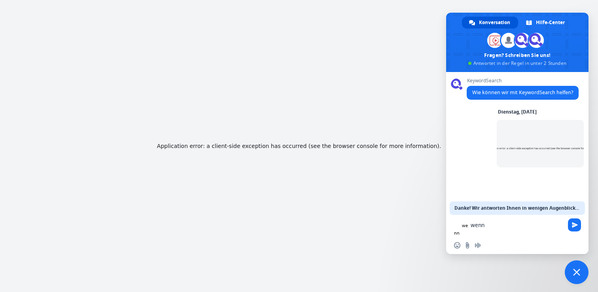
click at [504, 229] on textarea "wenn" at bounding box center [517, 224] width 93 height 7
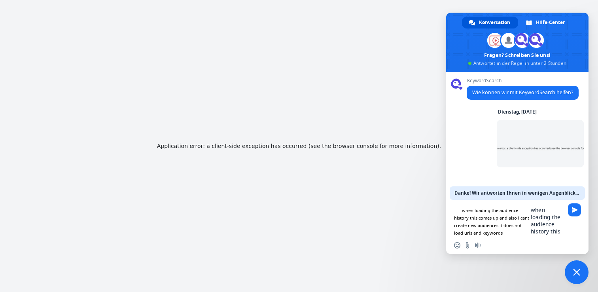
type textarea "when loading the audience history this comes up and also i cant create new audi…"
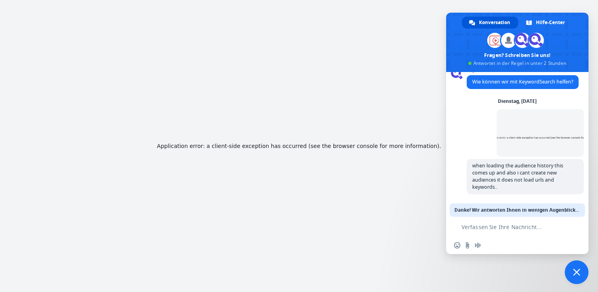
scroll to position [4, 0]
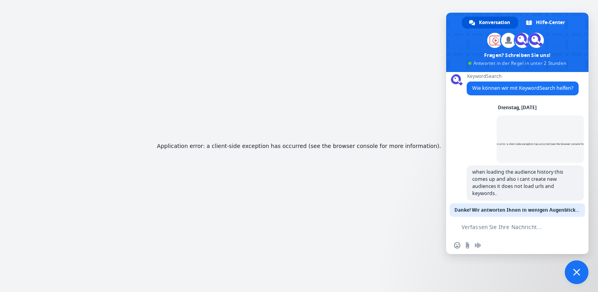
click at [573, 274] on span "Chat schließen" at bounding box center [577, 272] width 24 height 24
